Goal: Transaction & Acquisition: Purchase product/service

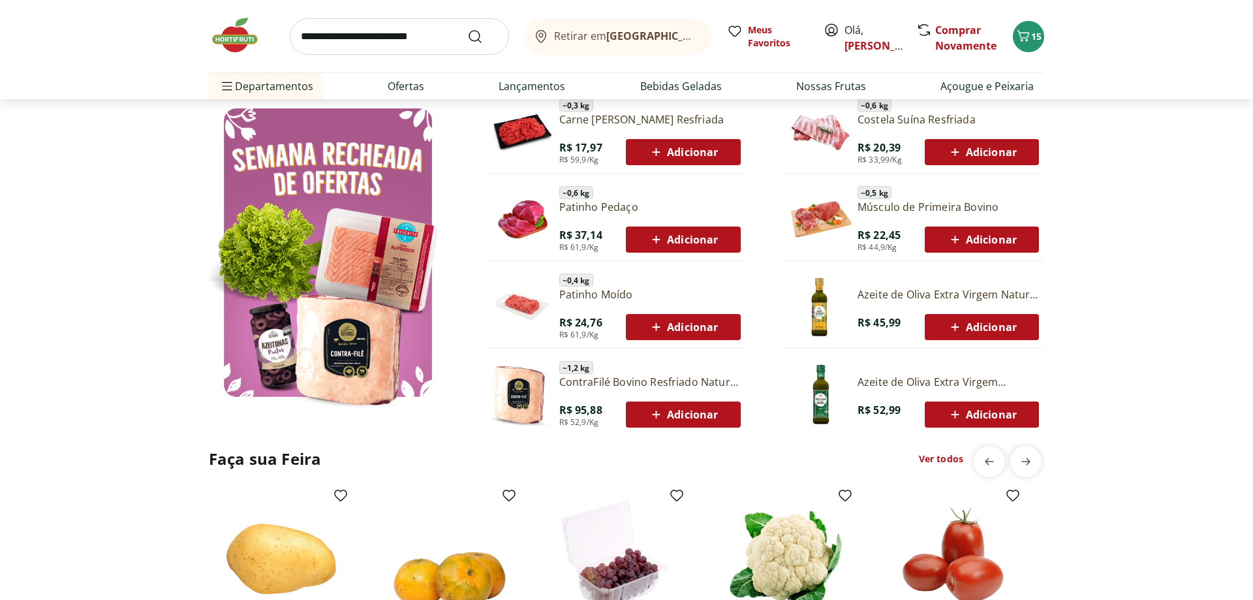
scroll to position [932, 0]
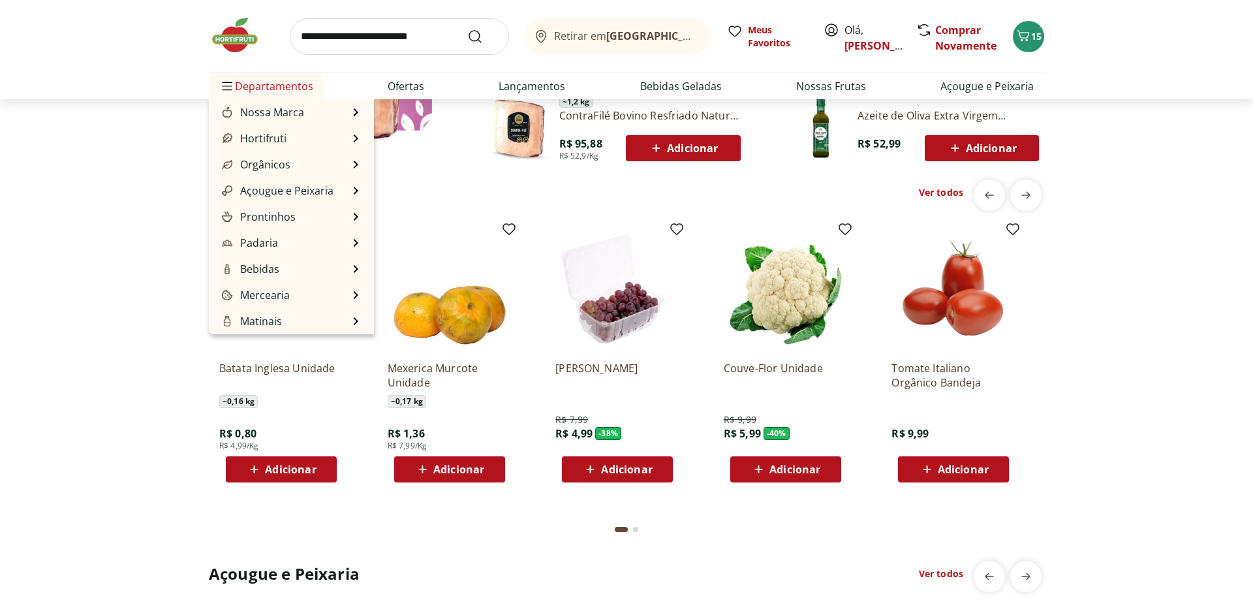
click at [250, 89] on span "Departamentos" at bounding box center [266, 85] width 94 height 31
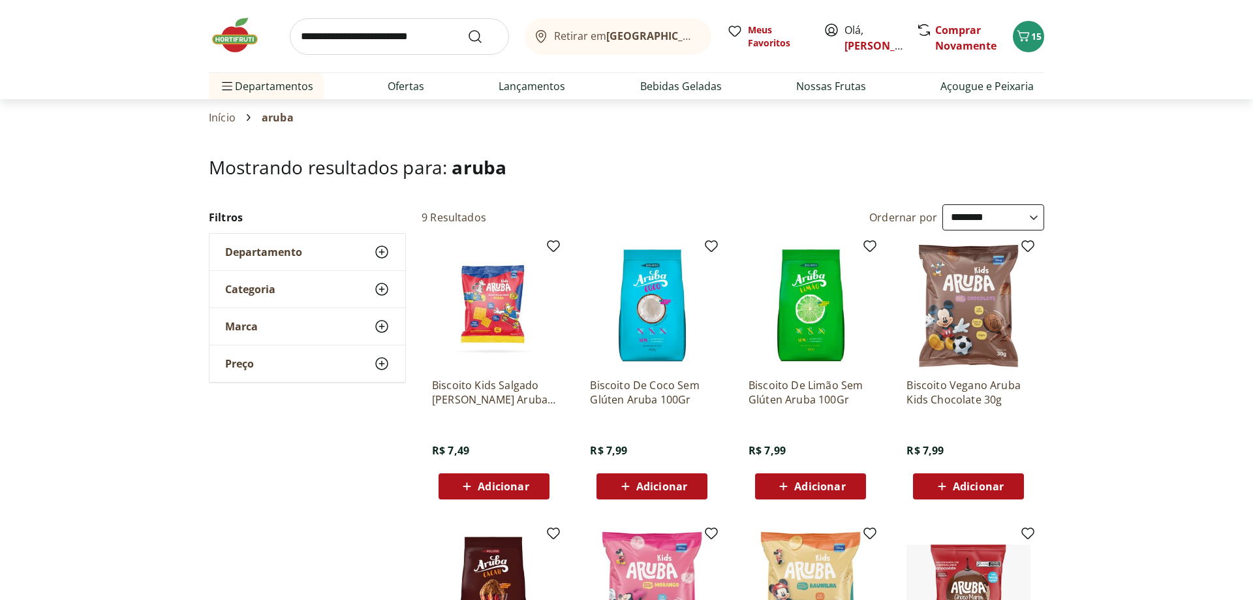
select select "**********"
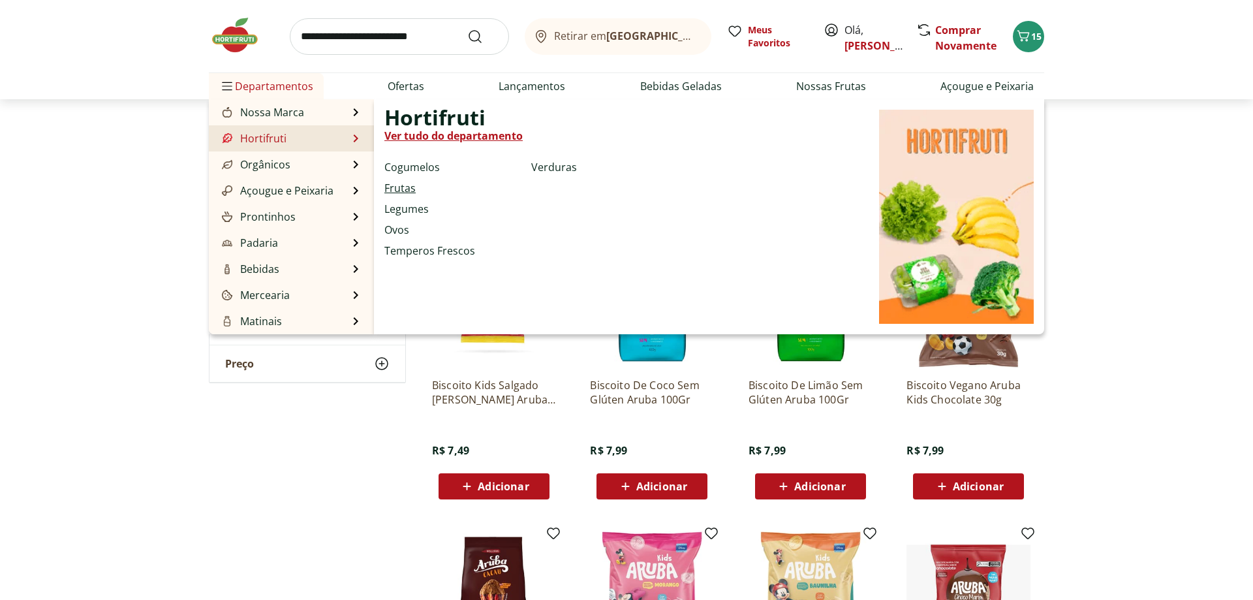
click at [396, 187] on link "Frutas" at bounding box center [399, 188] width 31 height 16
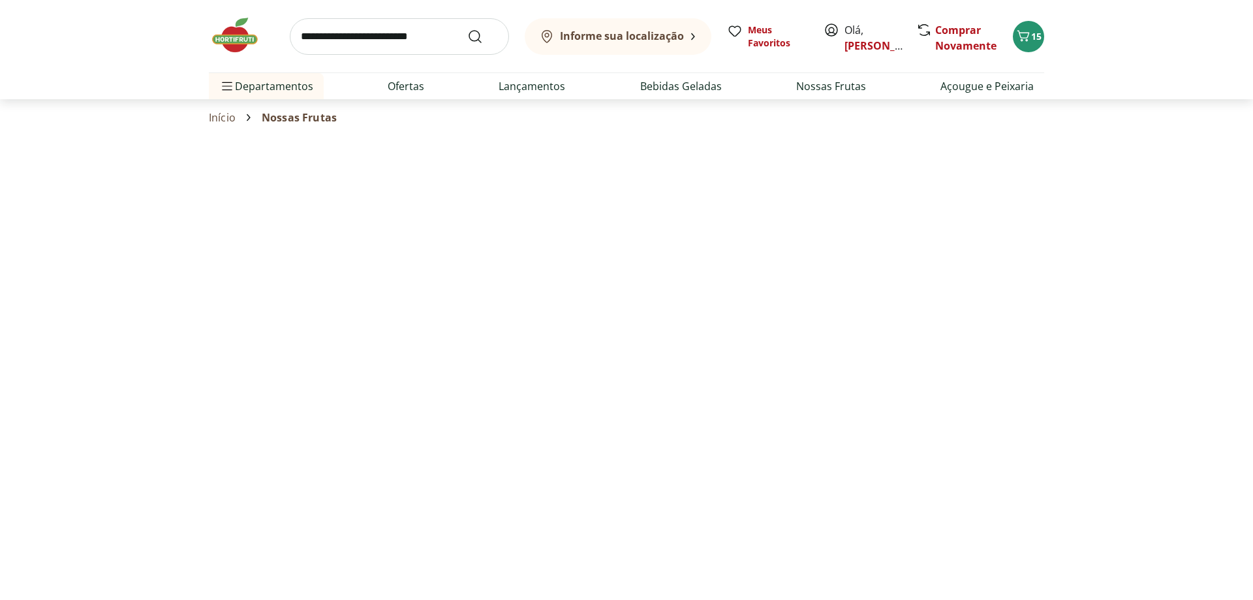
select select "**********"
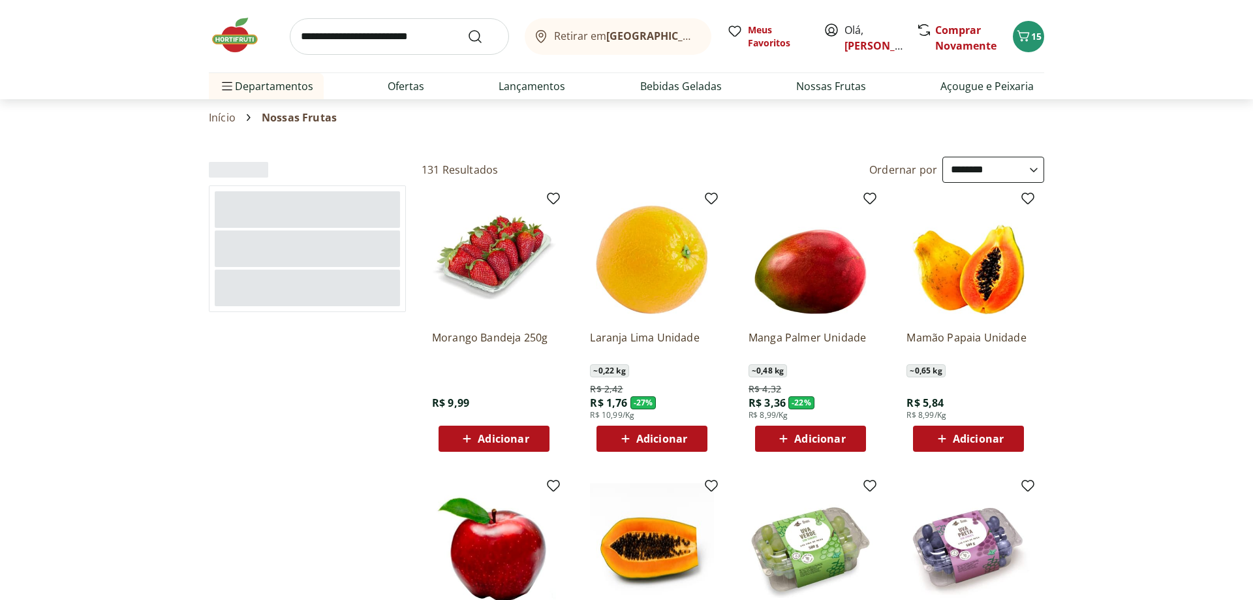
type input "*"
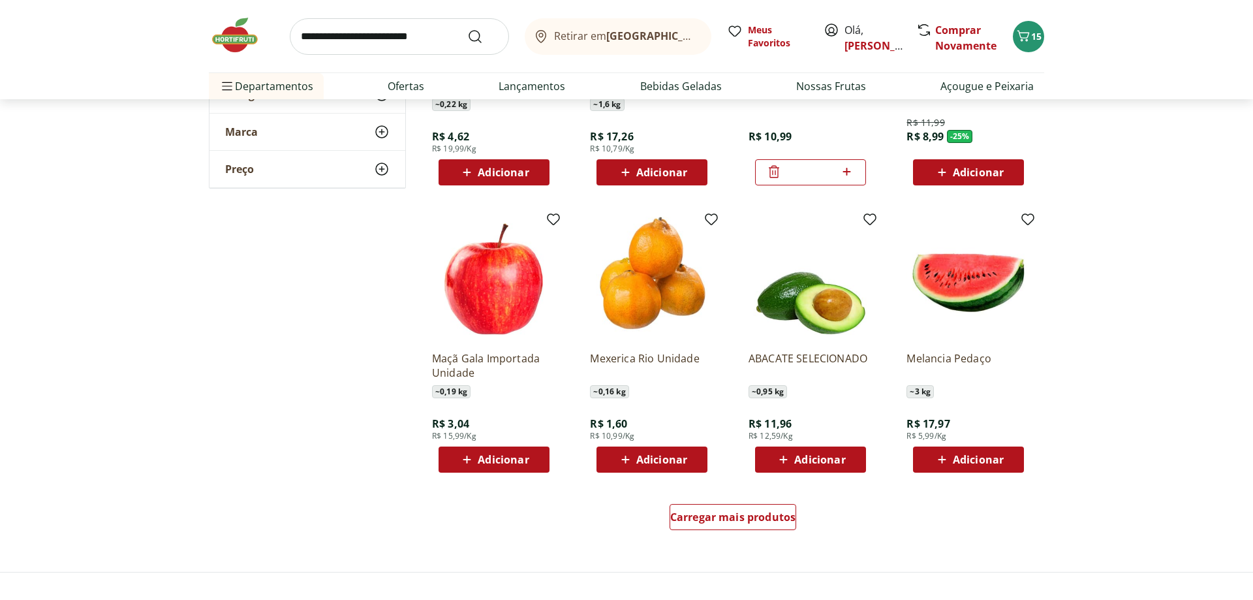
scroll to position [666, 0]
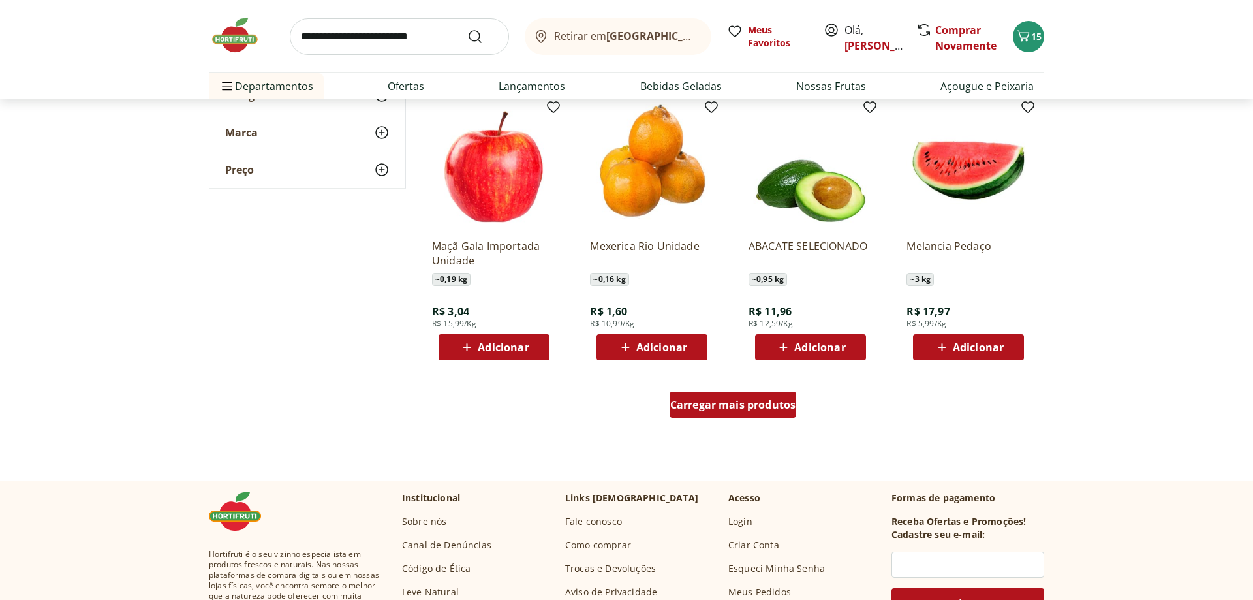
click at [745, 404] on span "Carregar mais produtos" at bounding box center [733, 404] width 126 height 10
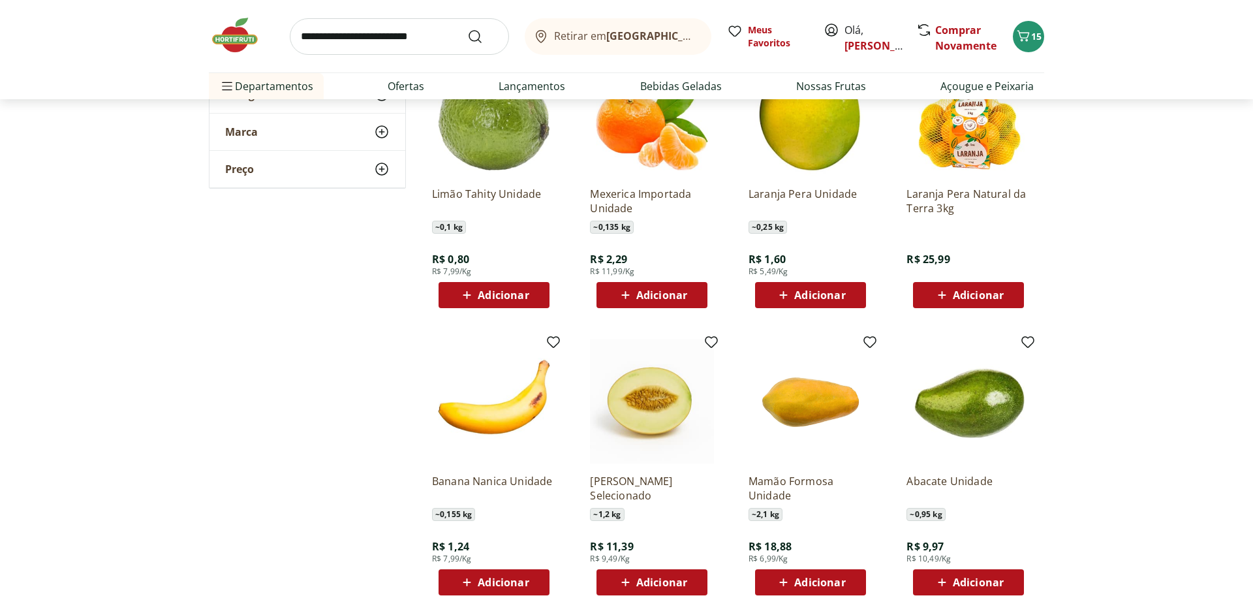
scroll to position [999, 0]
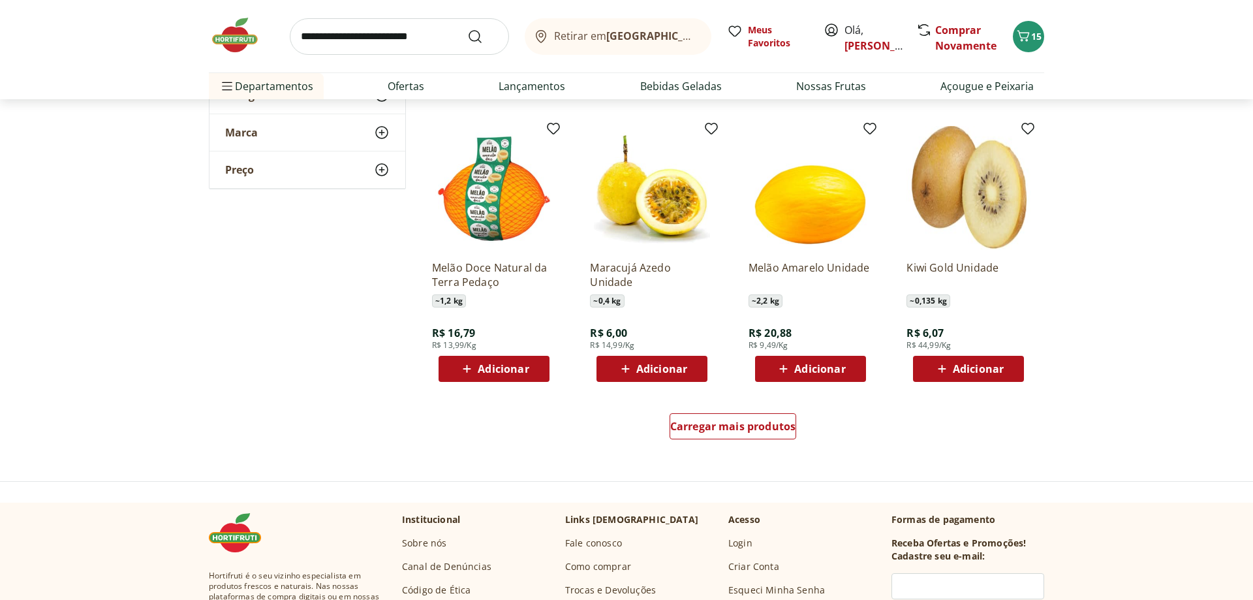
scroll to position [1531, 0]
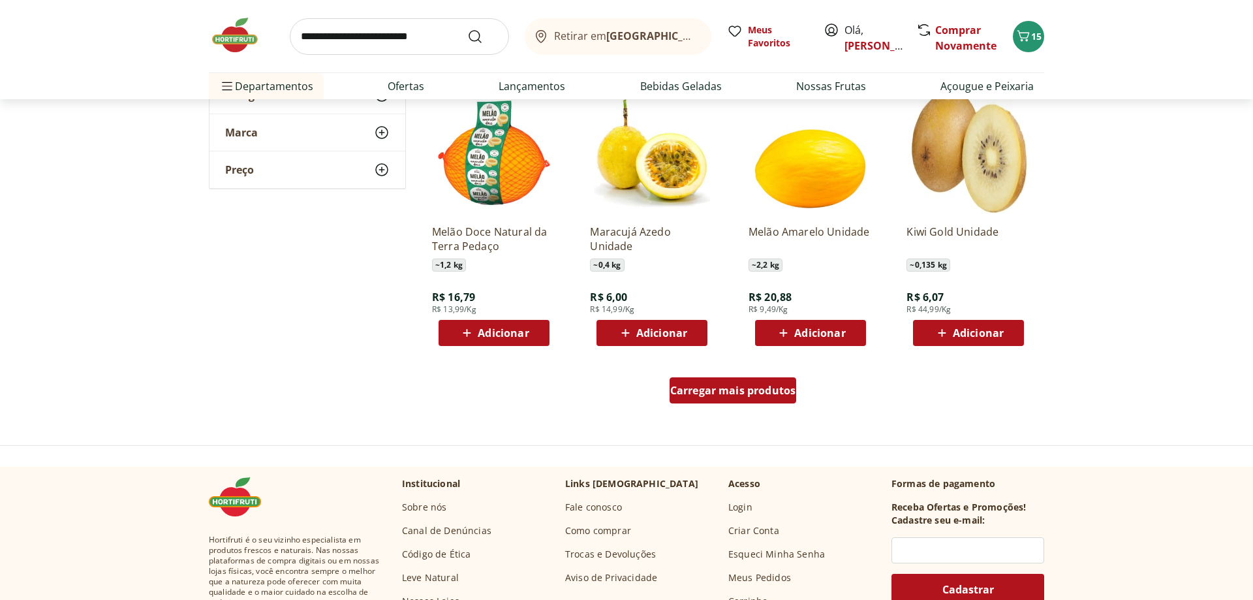
click at [757, 385] on span "Carregar mais produtos" at bounding box center [733, 390] width 126 height 10
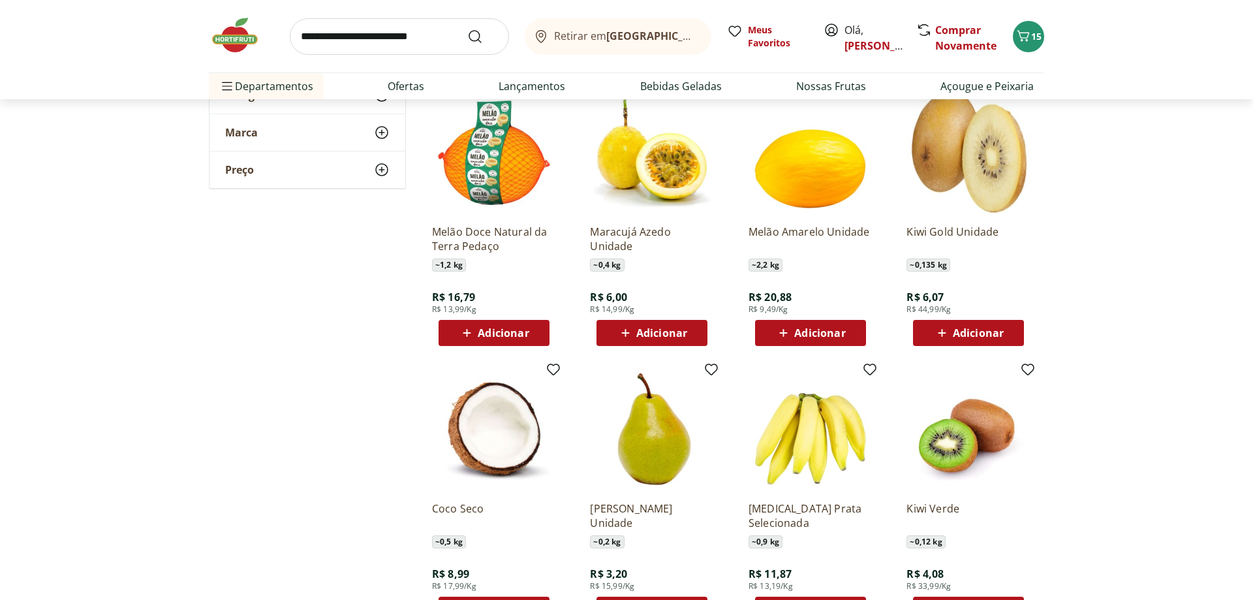
type input "*"
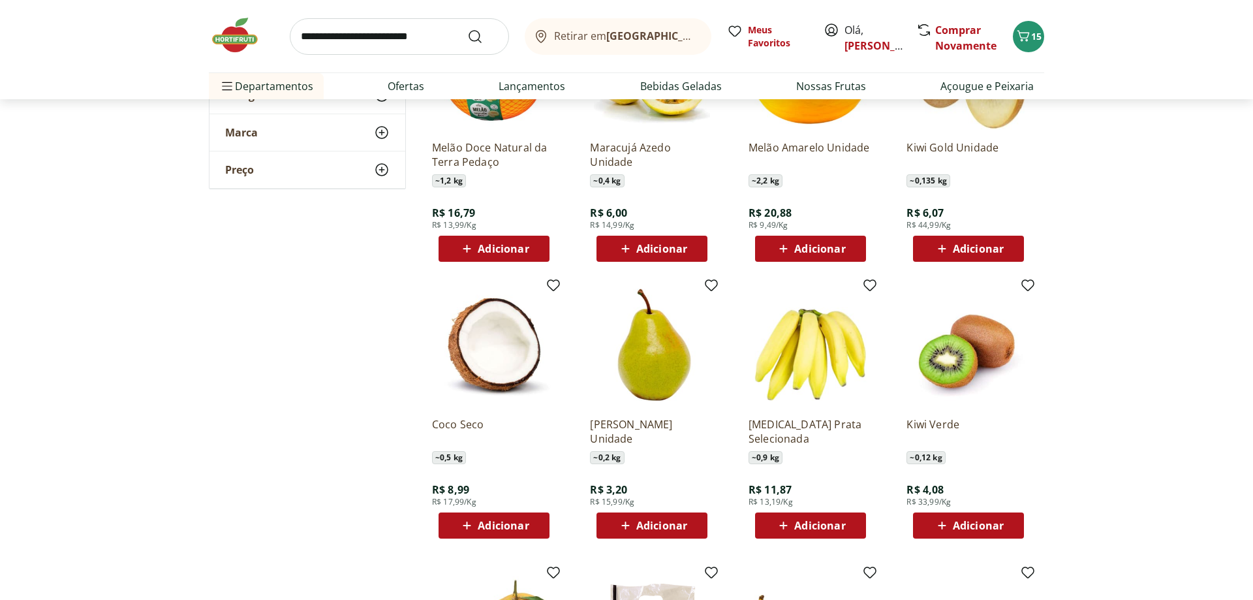
scroll to position [1731, 0]
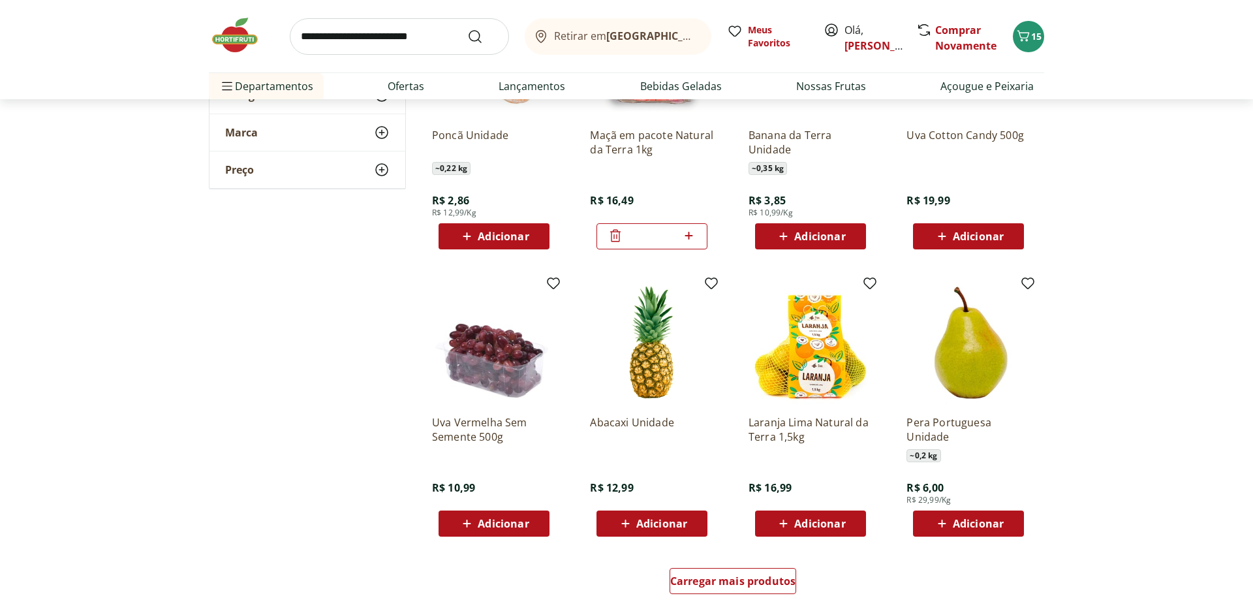
scroll to position [2264, 0]
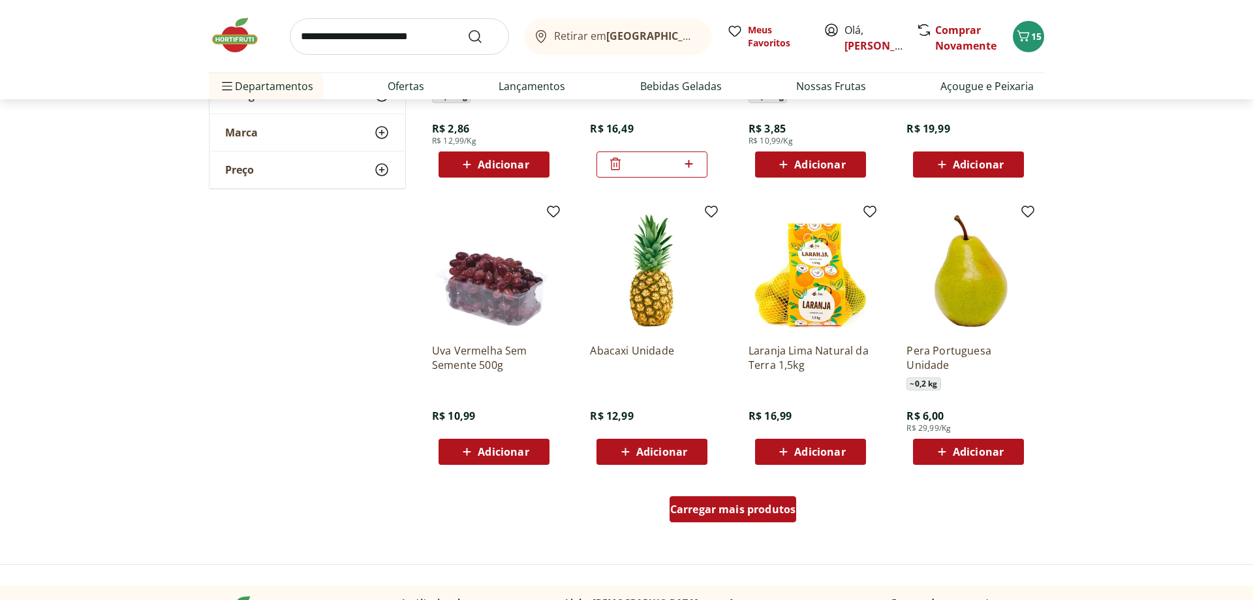
click at [737, 511] on span "Carregar mais produtos" at bounding box center [733, 509] width 126 height 10
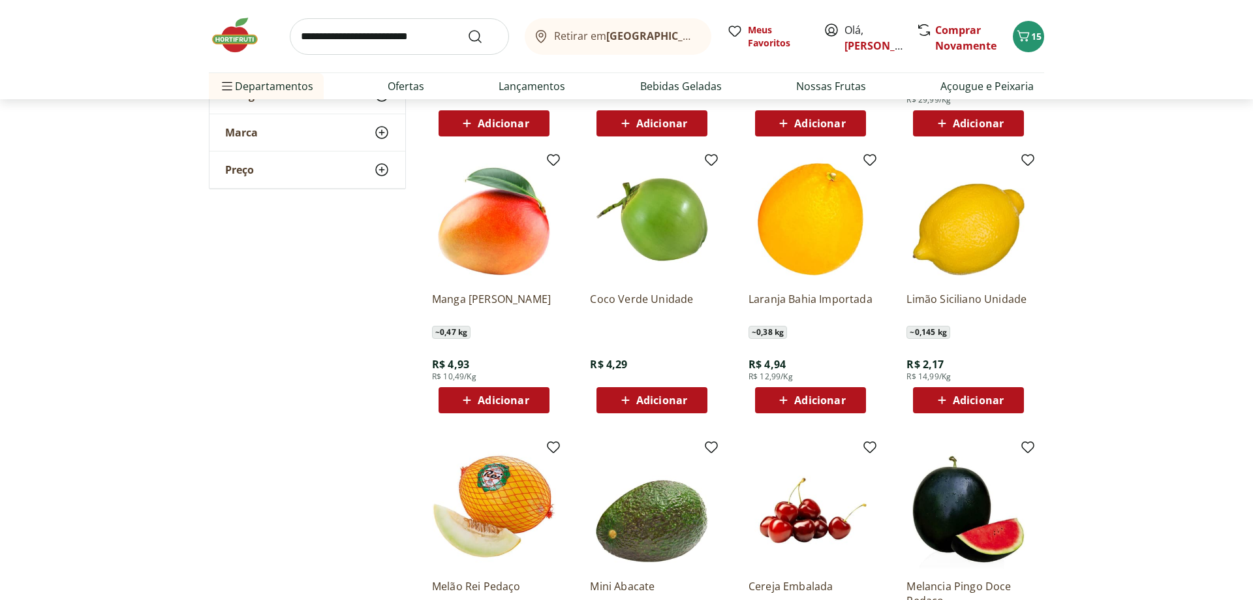
scroll to position [2597, 0]
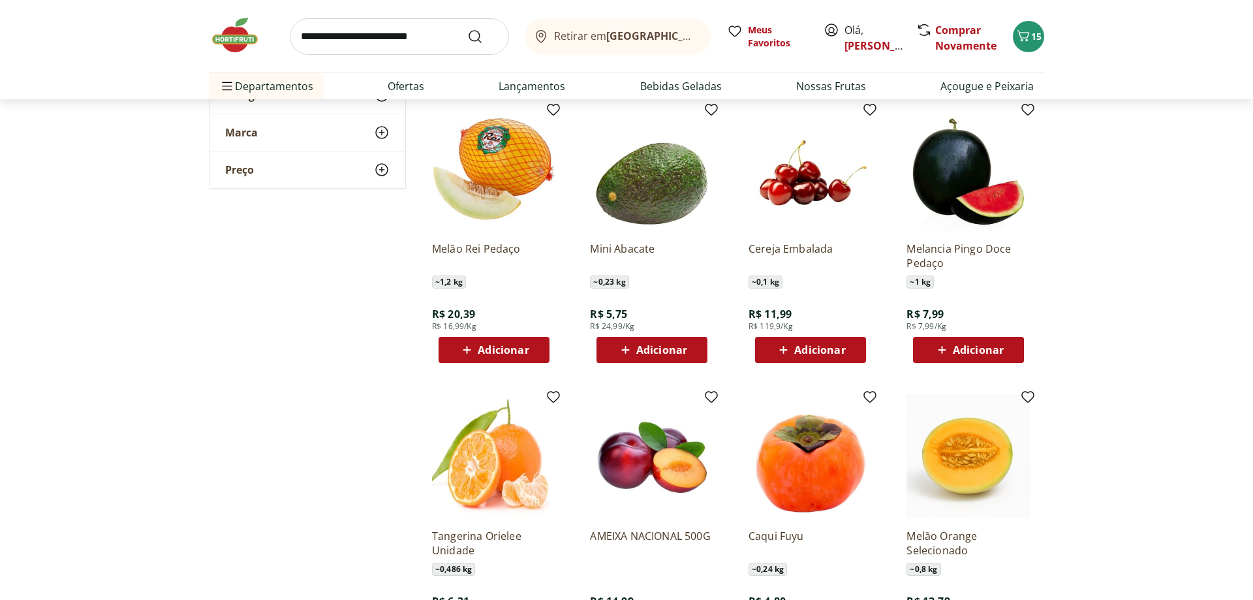
scroll to position [3196, 0]
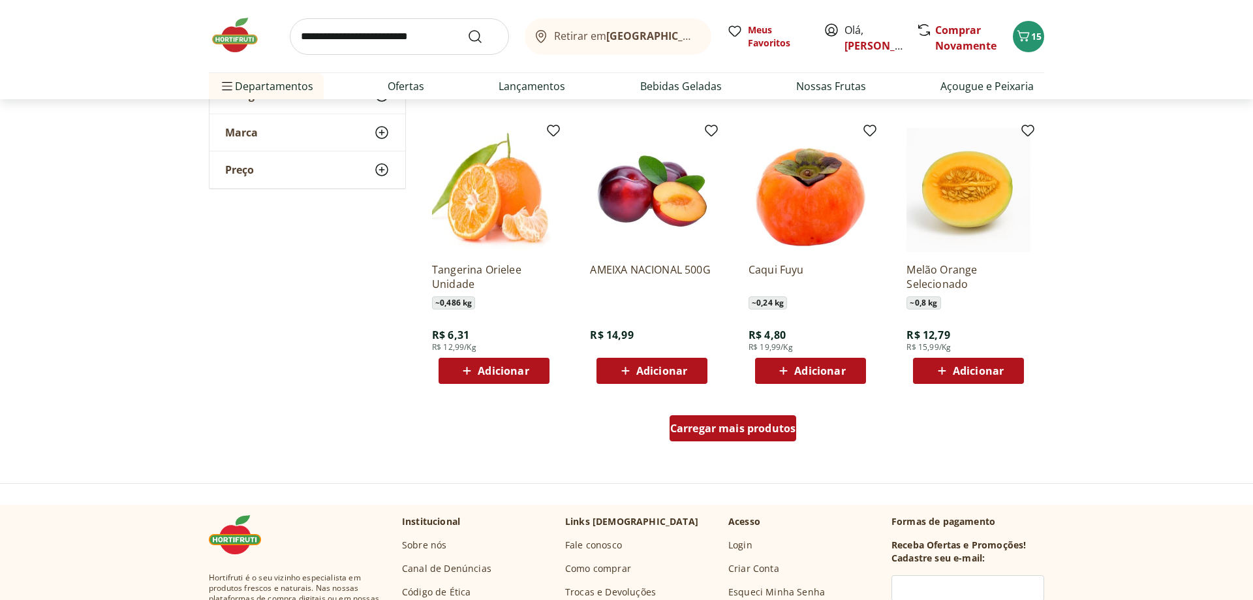
click at [732, 423] on span "Carregar mais produtos" at bounding box center [733, 428] width 126 height 10
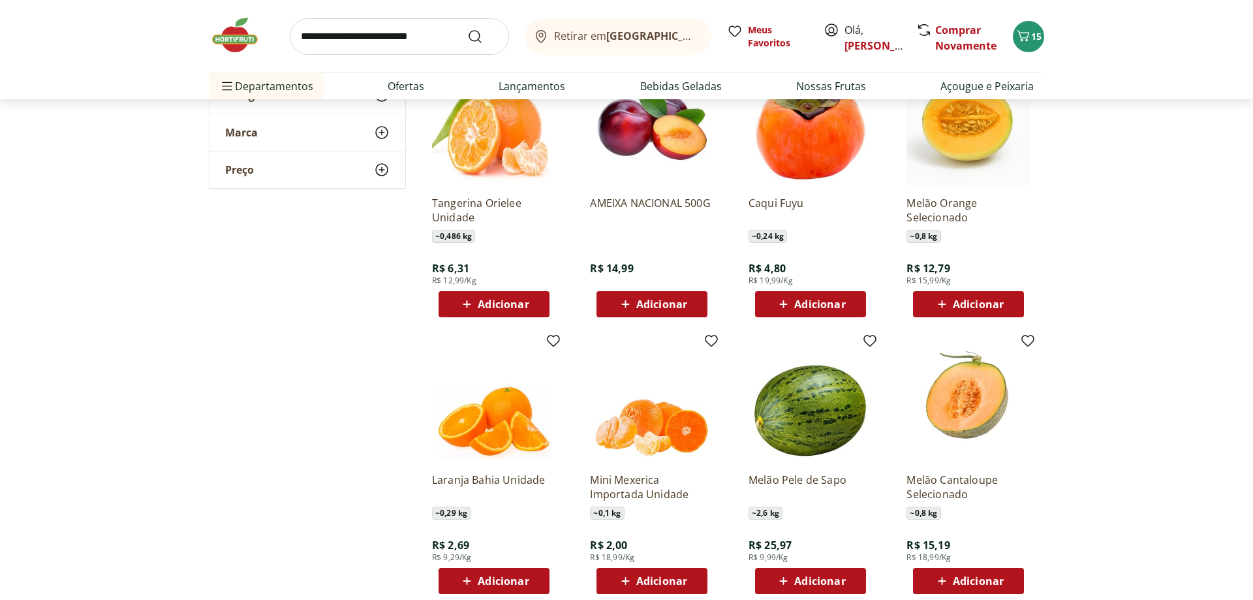
scroll to position [3462, 0]
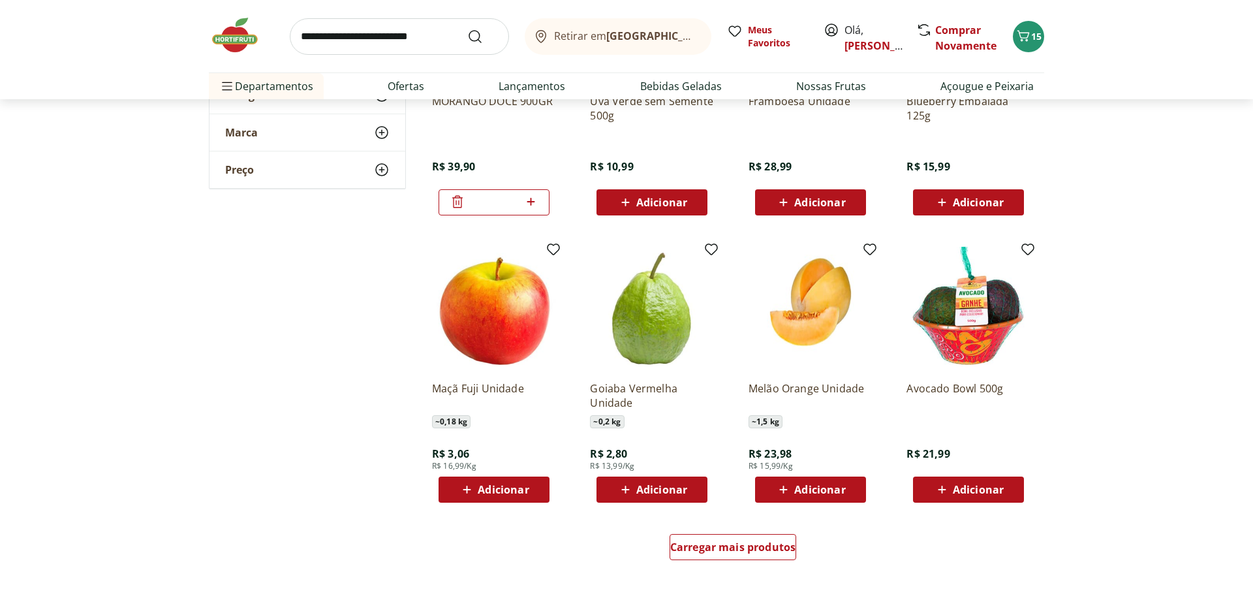
scroll to position [4261, 0]
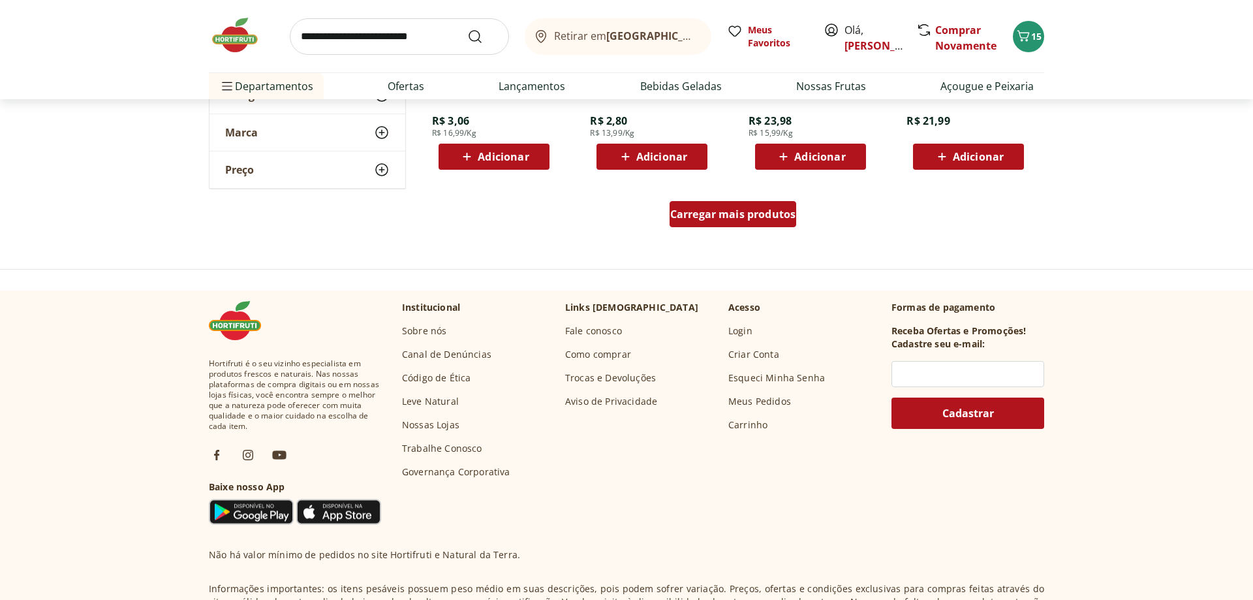
click at [736, 223] on div "Carregar mais produtos" at bounding box center [733, 214] width 127 height 26
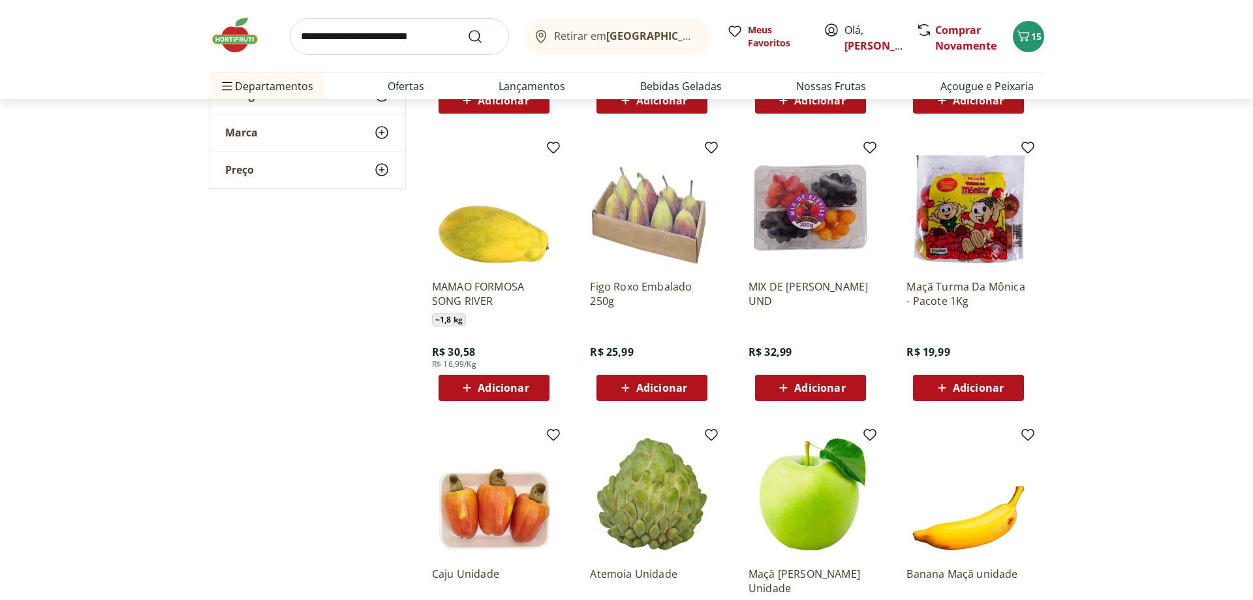
scroll to position [4860, 0]
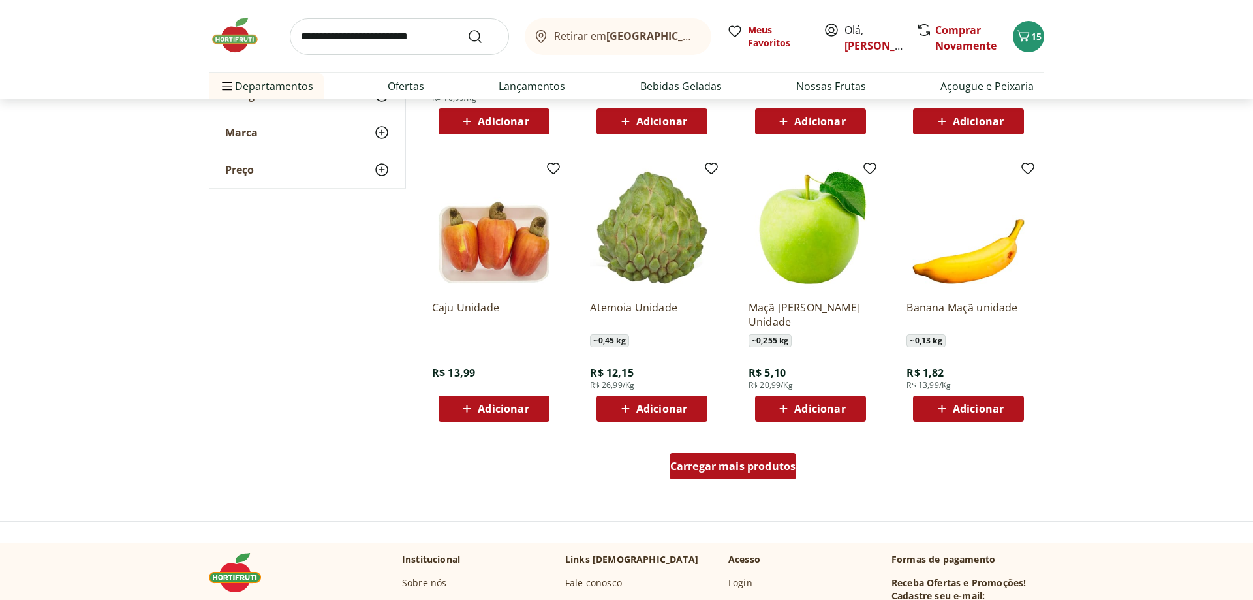
click at [715, 469] on span "Carregar mais produtos" at bounding box center [733, 466] width 126 height 10
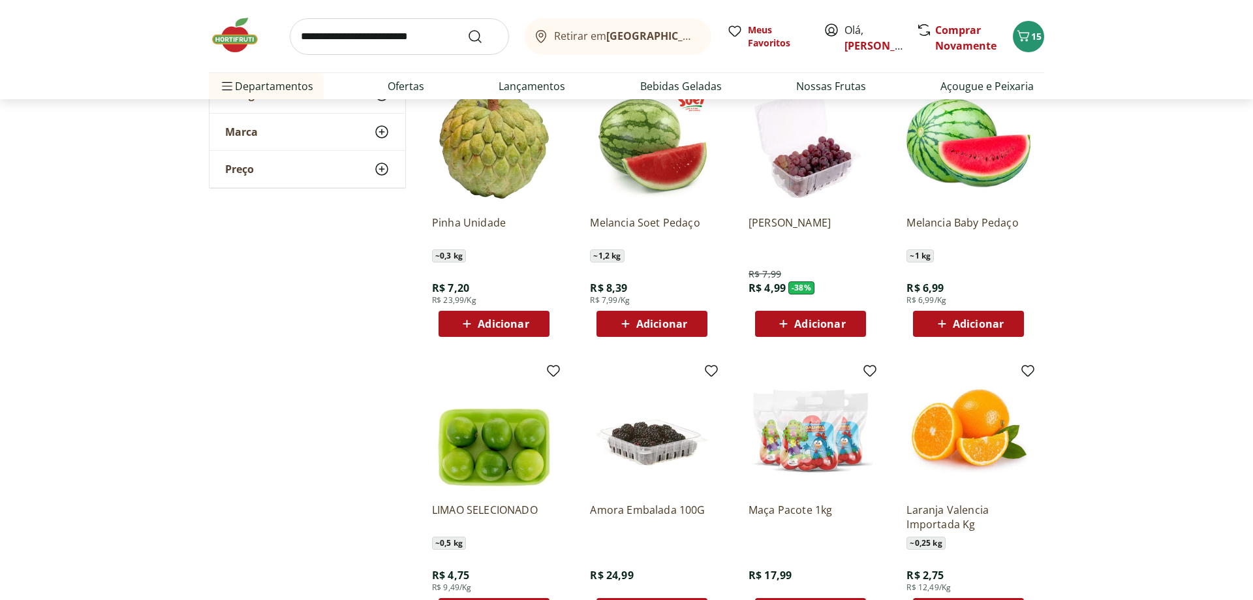
scroll to position [5260, 0]
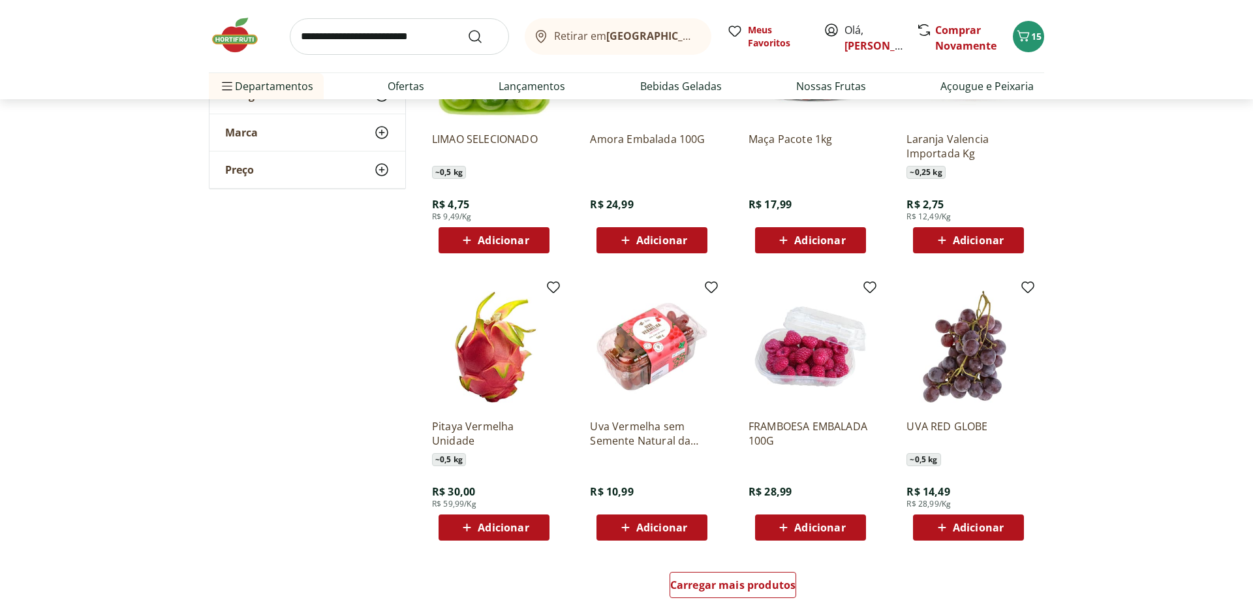
scroll to position [5859, 0]
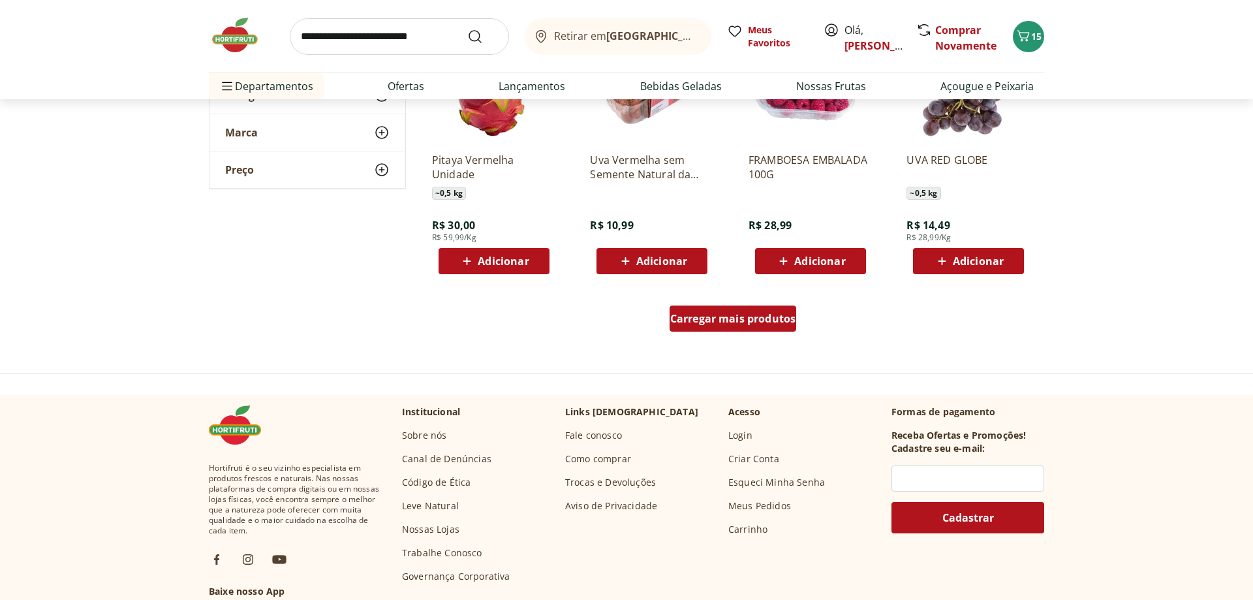
click at [740, 332] on link "Carregar mais produtos" at bounding box center [733, 320] width 127 height 31
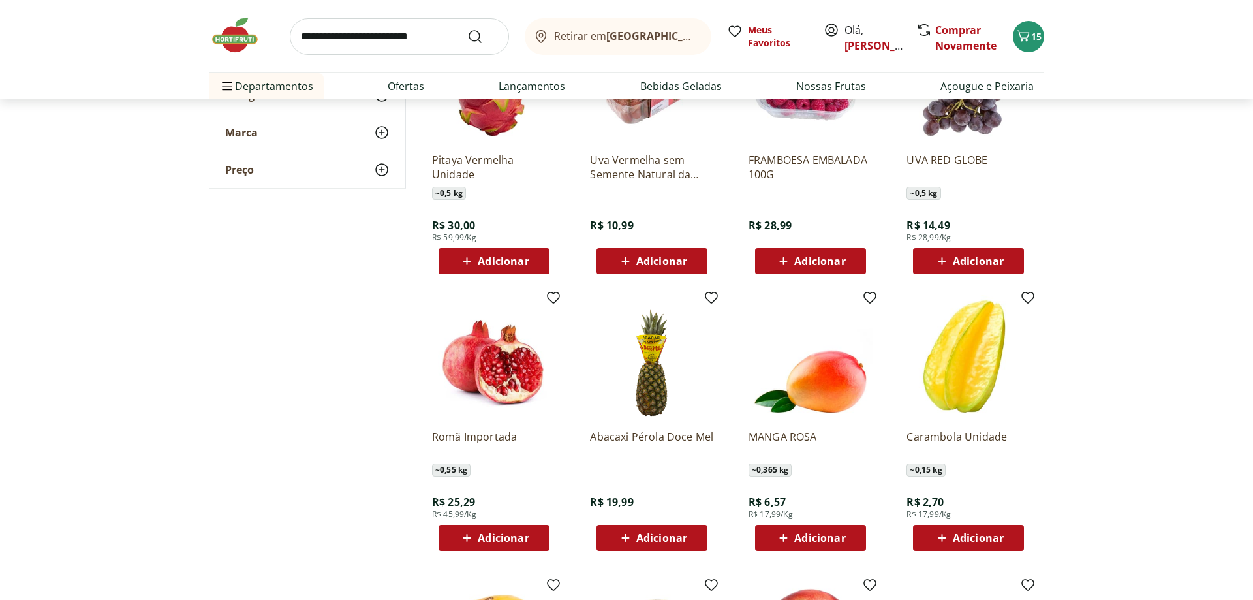
click at [739, 324] on div "MANGA ROSA ~ 0,365 kg R$ 6,57 R$ 17,99/Kg Adicionar" at bounding box center [810, 423] width 145 height 277
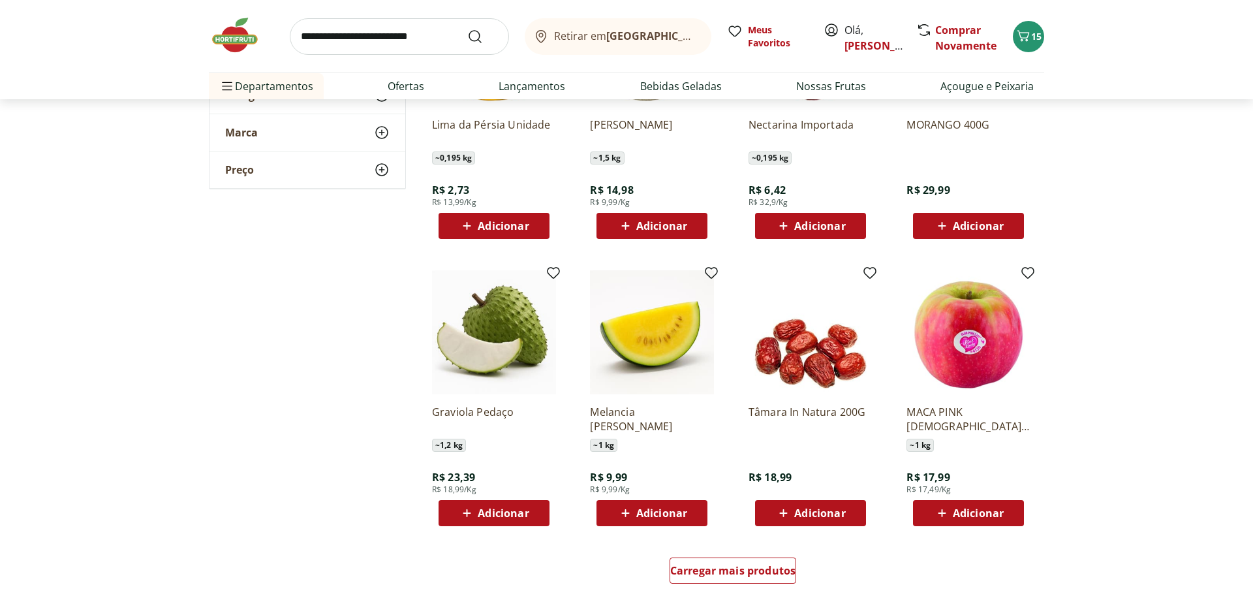
scroll to position [6591, 0]
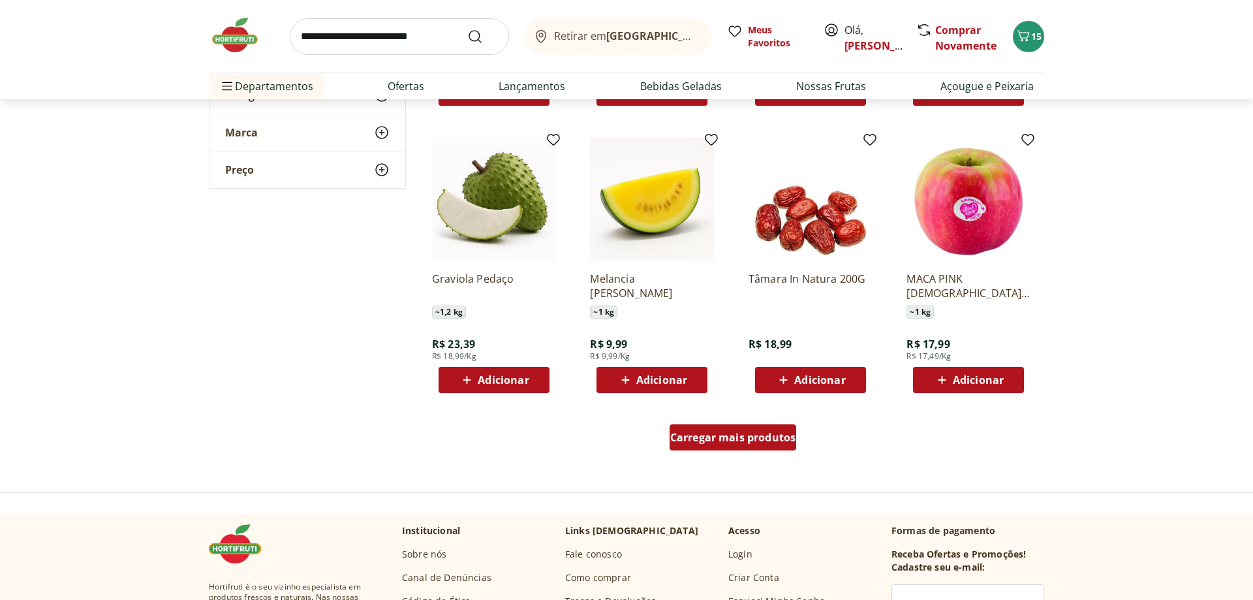
click at [727, 443] on span "Carregar mais produtos" at bounding box center [733, 437] width 126 height 10
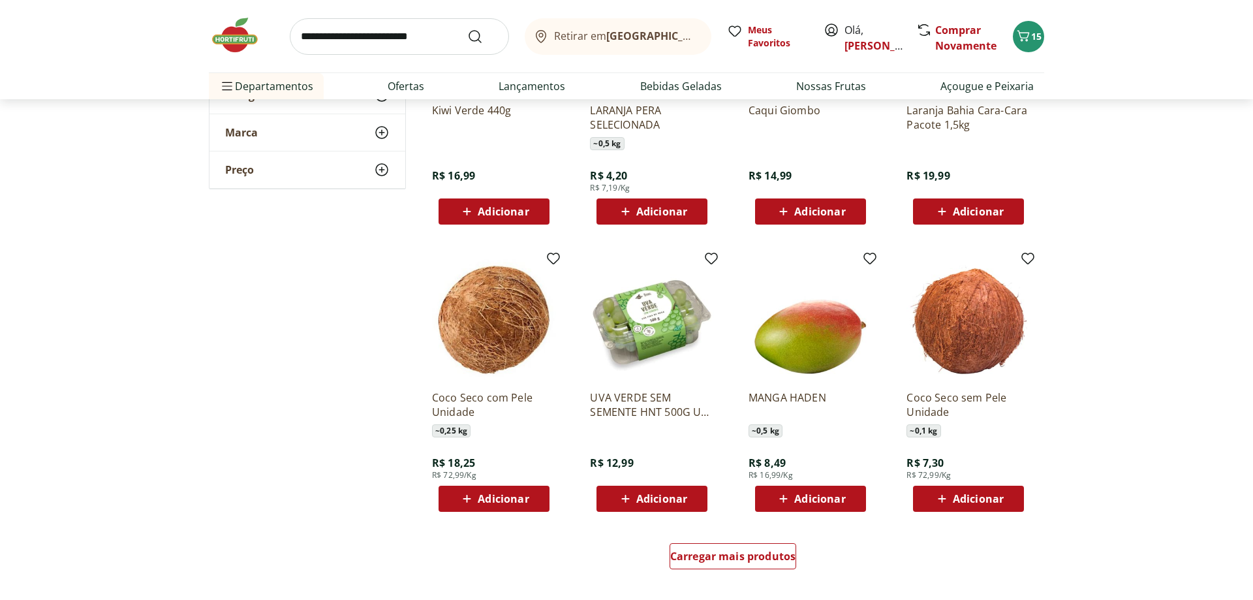
scroll to position [7457, 0]
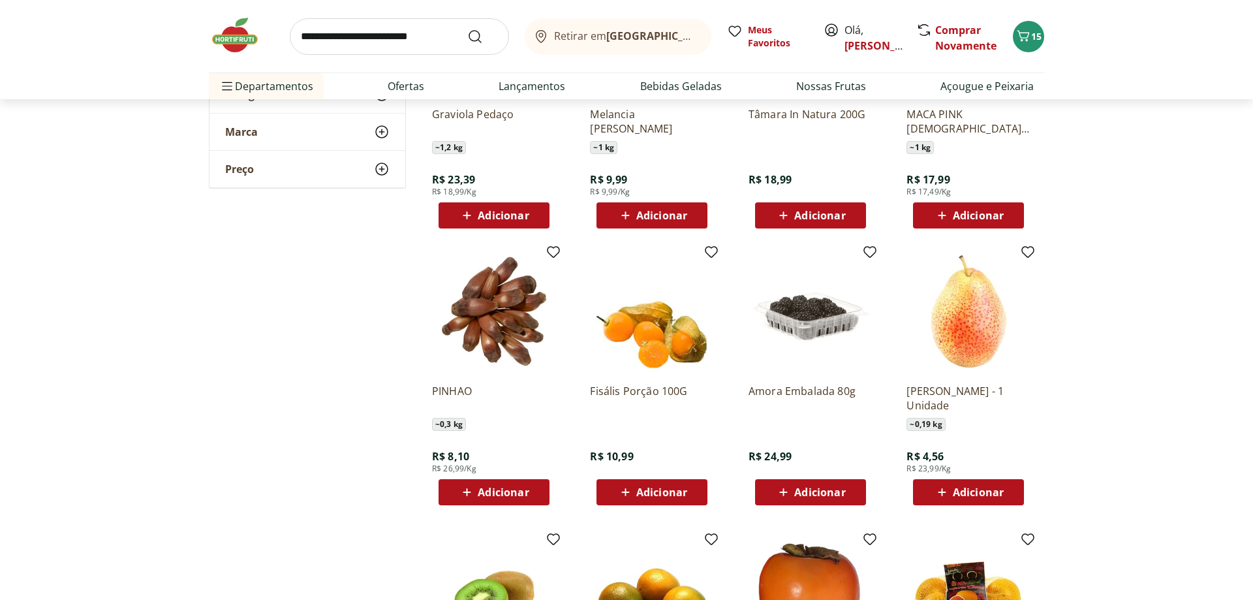
scroll to position [3467, 0]
